Goal: Find specific page/section: Find specific page/section

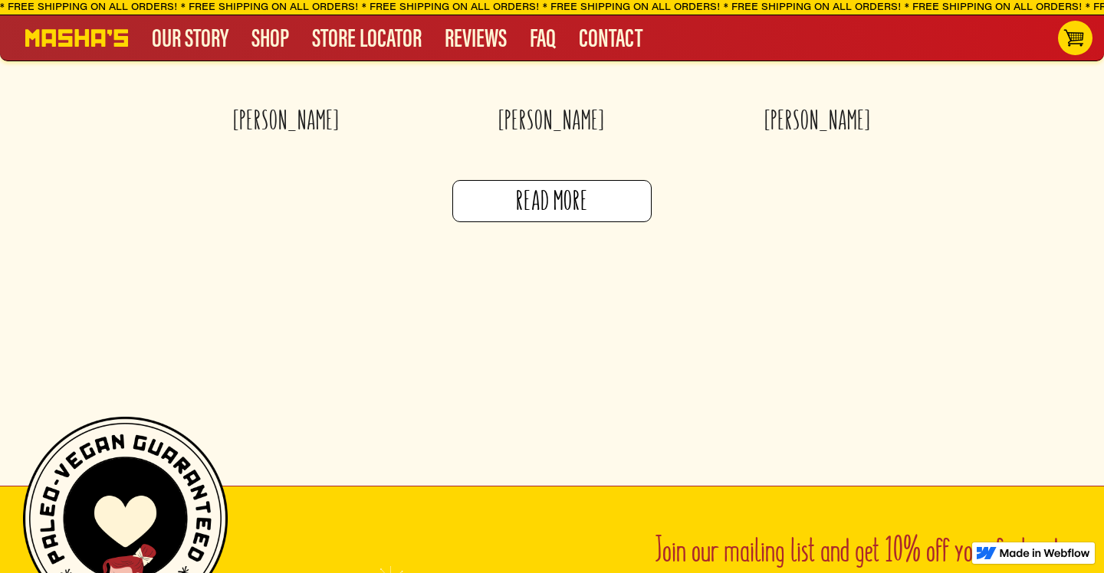
scroll to position [4046, 0]
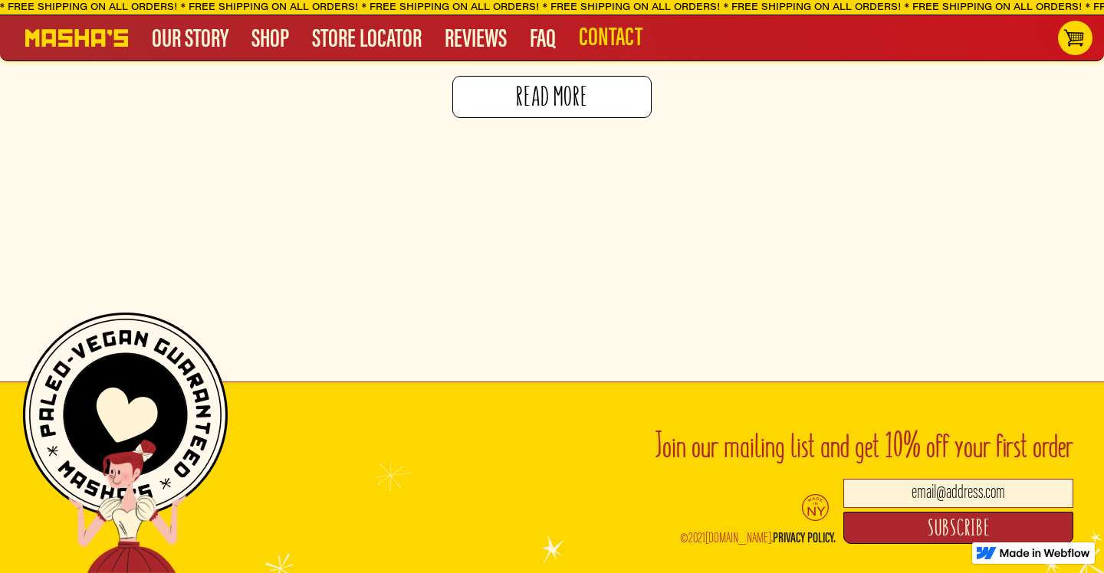
click at [604, 40] on link "CONTACT" at bounding box center [610, 37] width 87 height 19
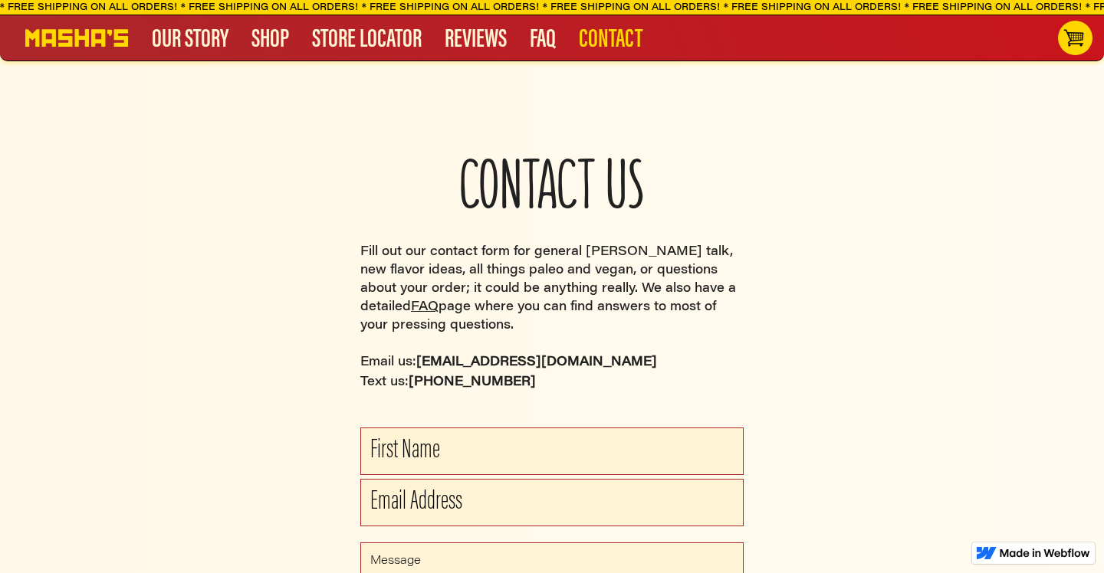
click at [614, 38] on link "CONTACT" at bounding box center [610, 37] width 87 height 18
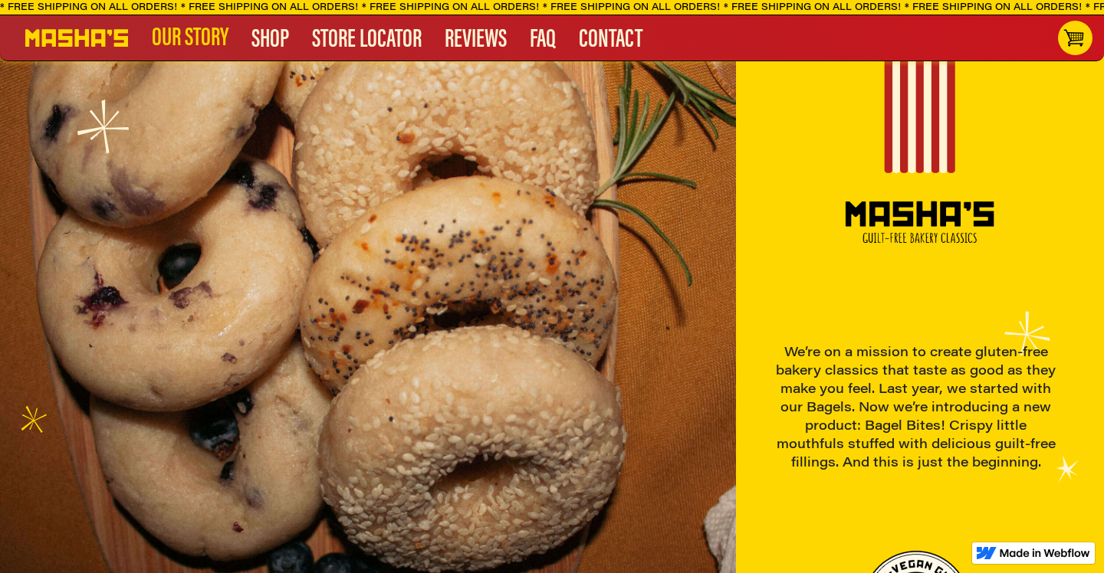
click at [197, 44] on link "our story" at bounding box center [190, 37] width 100 height 19
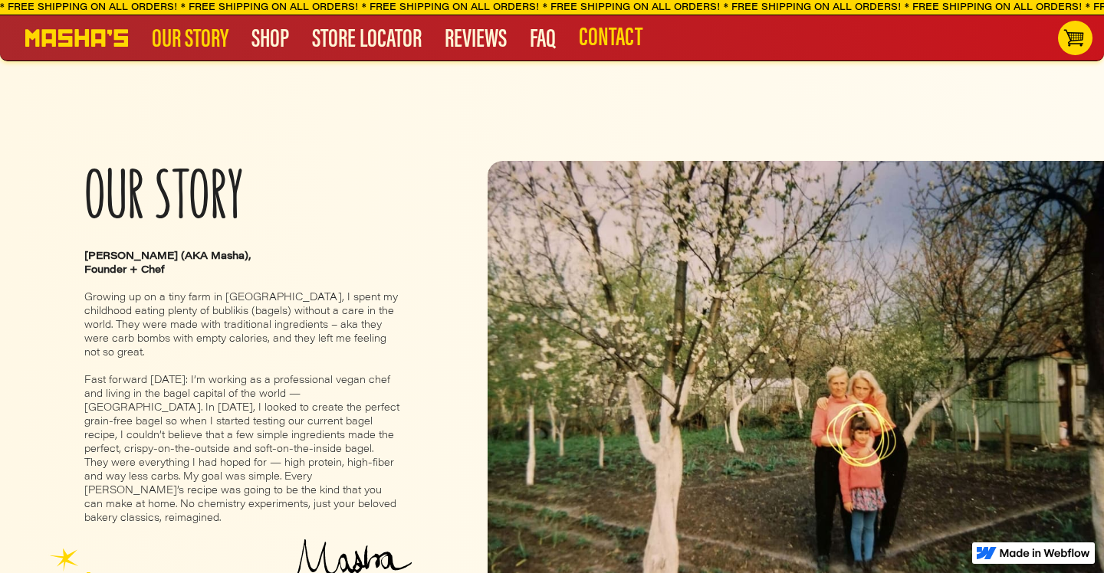
drag, startPoint x: 0, startPoint y: 0, endPoint x: 623, endPoint y: 54, distance: 624.9
click at [623, 54] on nav "our story SHOP STORE LOCATOR REVIEWS FAQ CONTACT Join our mailing list and get …" at bounding box center [541, 38] width 1033 height 46
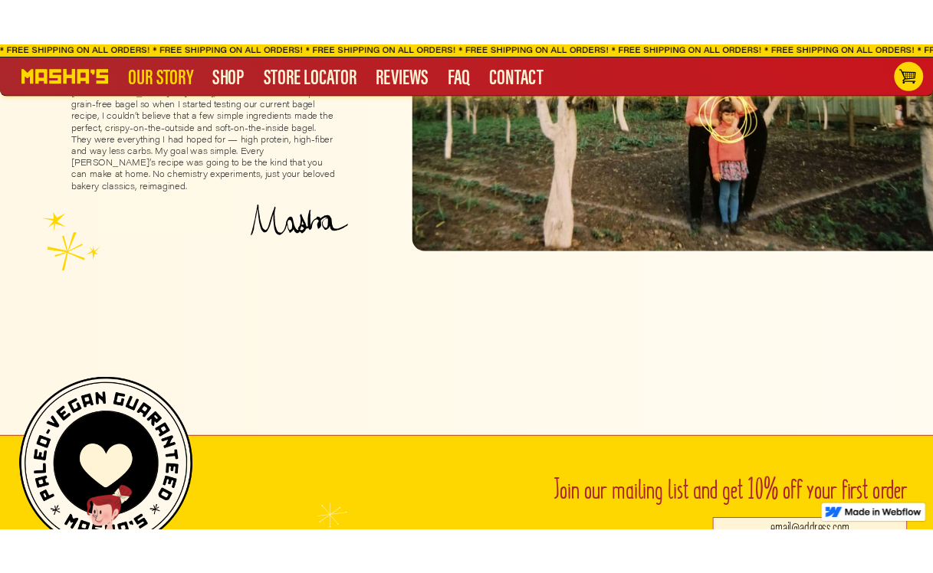
scroll to position [431, 0]
